Goal: Task Accomplishment & Management: Manage account settings

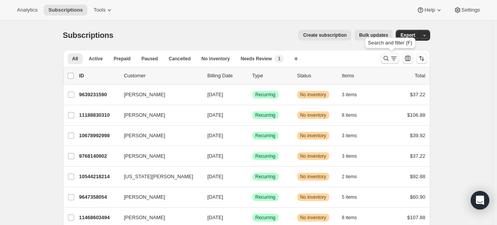
click at [384, 60] on icon "Search and filter results" at bounding box center [386, 58] width 8 height 8
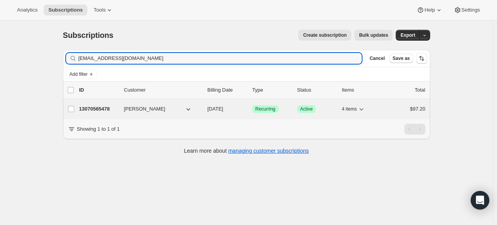
type input "[EMAIL_ADDRESS][DOMAIN_NAME]"
click at [101, 107] on p "13070565478" at bounding box center [98, 109] width 39 height 8
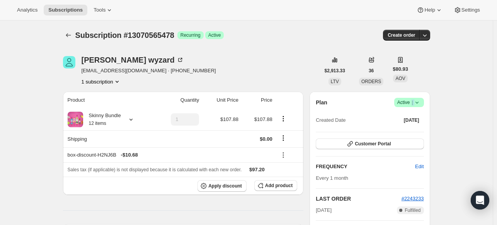
click at [414, 102] on span "Active |" at bounding box center [409, 103] width 24 height 8
click at [409, 129] on span "Cancel subscription" at bounding box center [408, 130] width 44 height 6
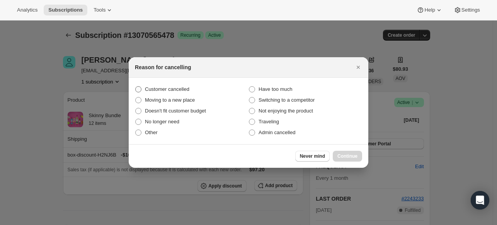
click at [189, 85] on span "Customer cancelled" at bounding box center [167, 89] width 44 height 8
click at [136, 86] on input "Customer cancelled" at bounding box center [135, 86] width 0 height 0
radio input "true"
click at [336, 151] on button "Continue" at bounding box center [347, 156] width 29 height 11
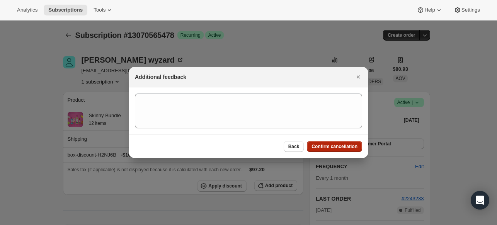
click at [337, 151] on button "Confirm cancellation" at bounding box center [334, 146] width 55 height 11
